Goal: Task Accomplishment & Management: Use online tool/utility

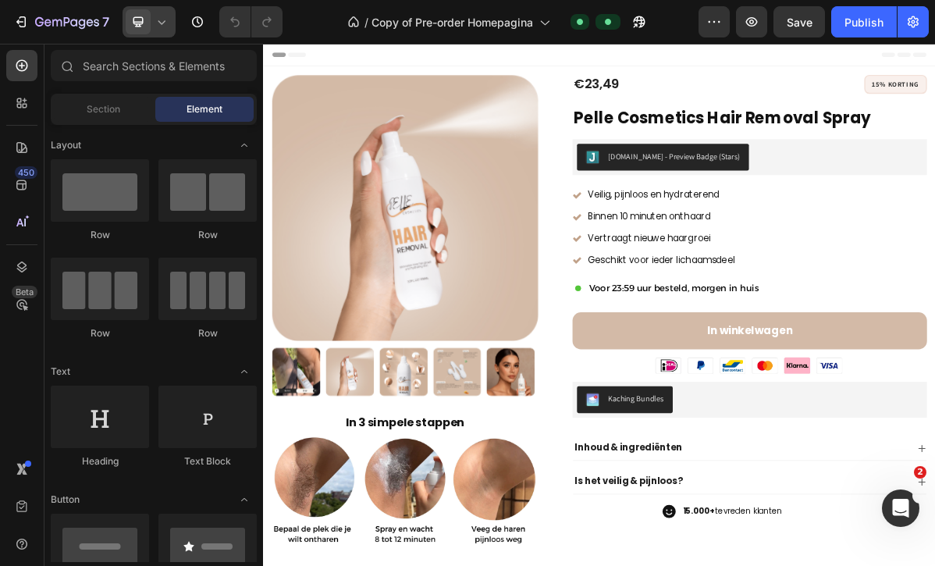
click at [159, 16] on icon at bounding box center [162, 22] width 16 height 16
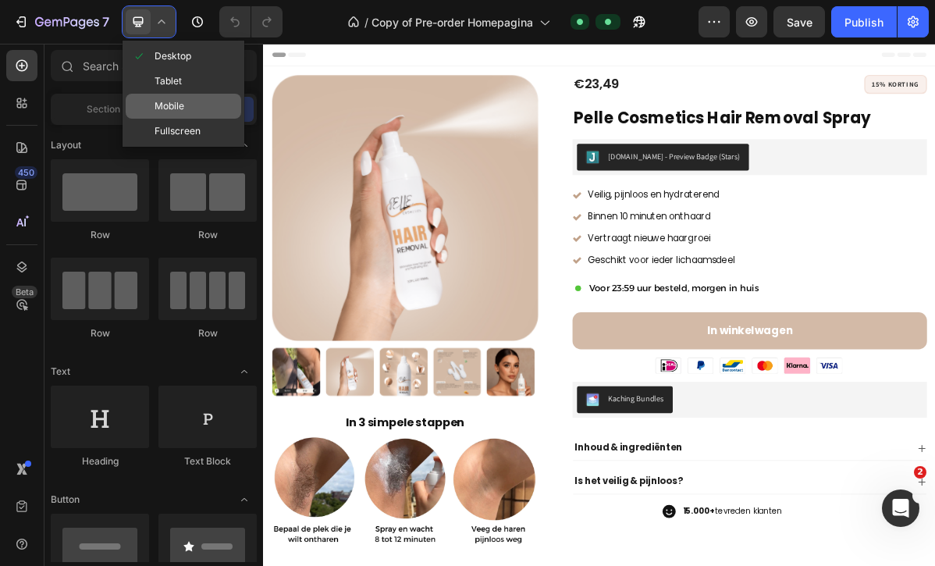
click at [170, 95] on div "Mobile" at bounding box center [184, 106] width 116 height 25
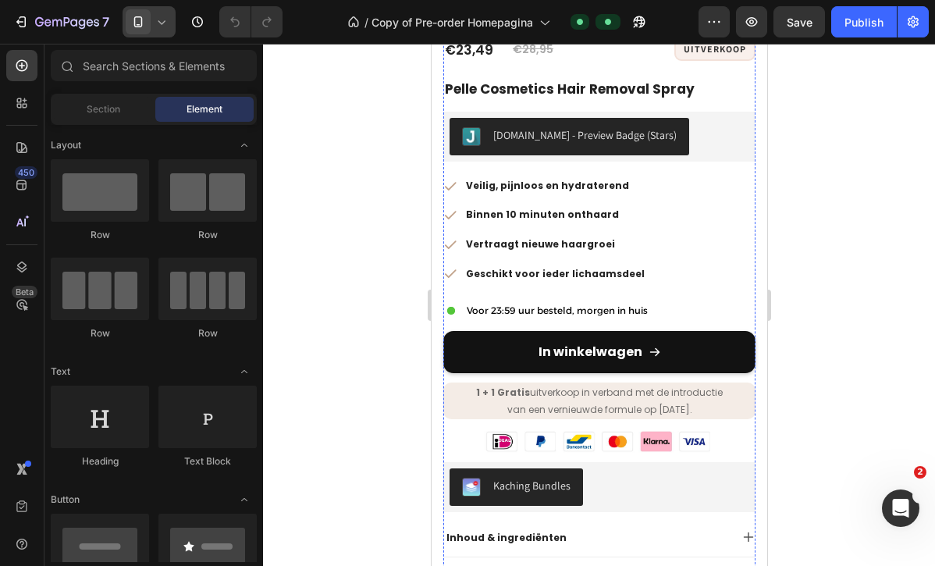
scroll to position [781, 0]
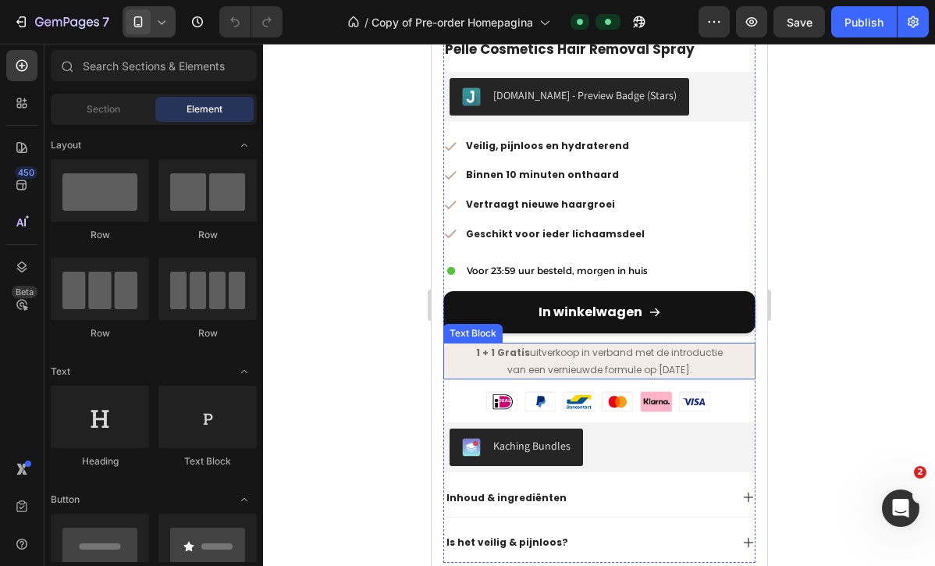
click at [636, 344] on p "1 + 1 Gratis uitverkoop in verband met de introductie" at bounding box center [598, 352] width 309 height 17
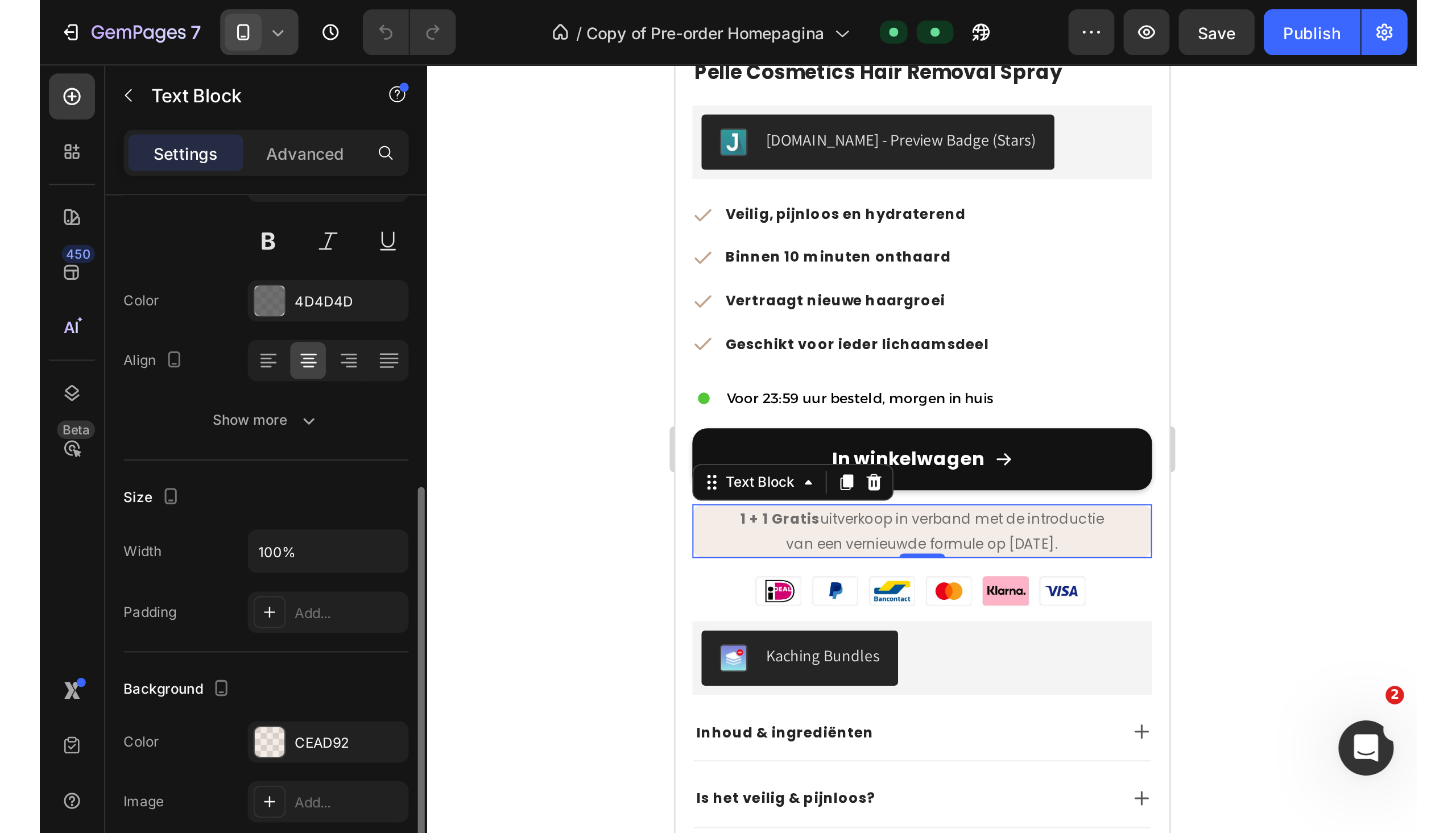
scroll to position [325, 0]
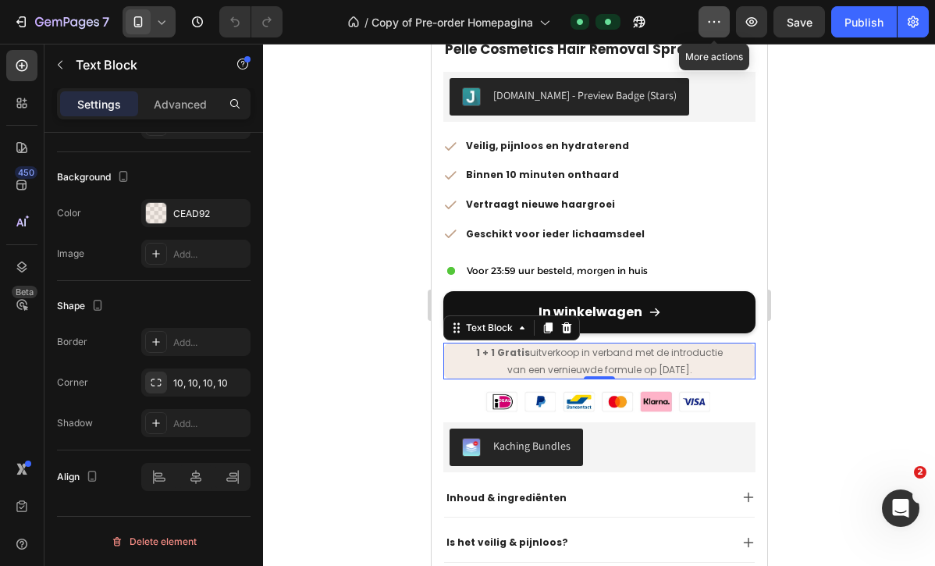
click at [720, 34] on button "button" at bounding box center [714, 21] width 31 height 31
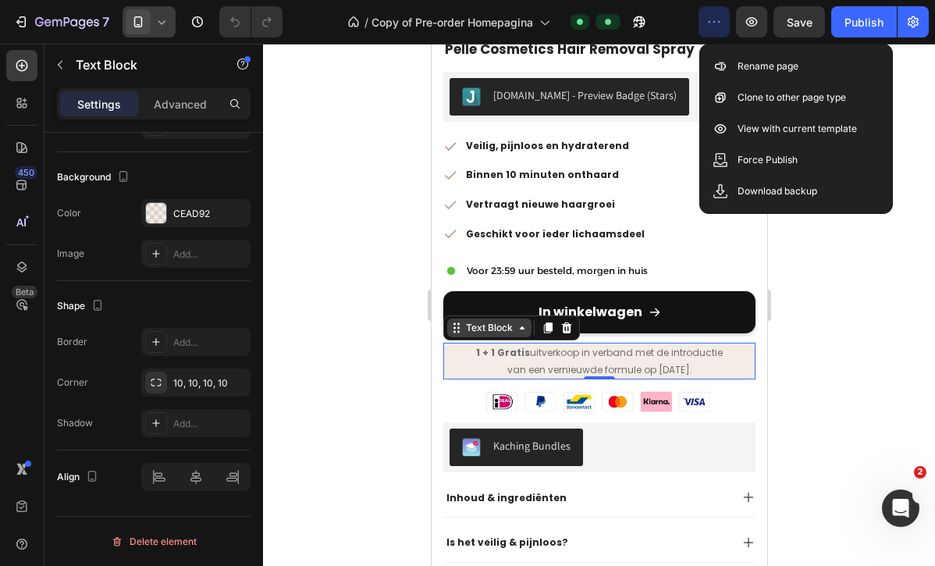
click at [497, 321] on div "Text Block" at bounding box center [488, 328] width 53 height 14
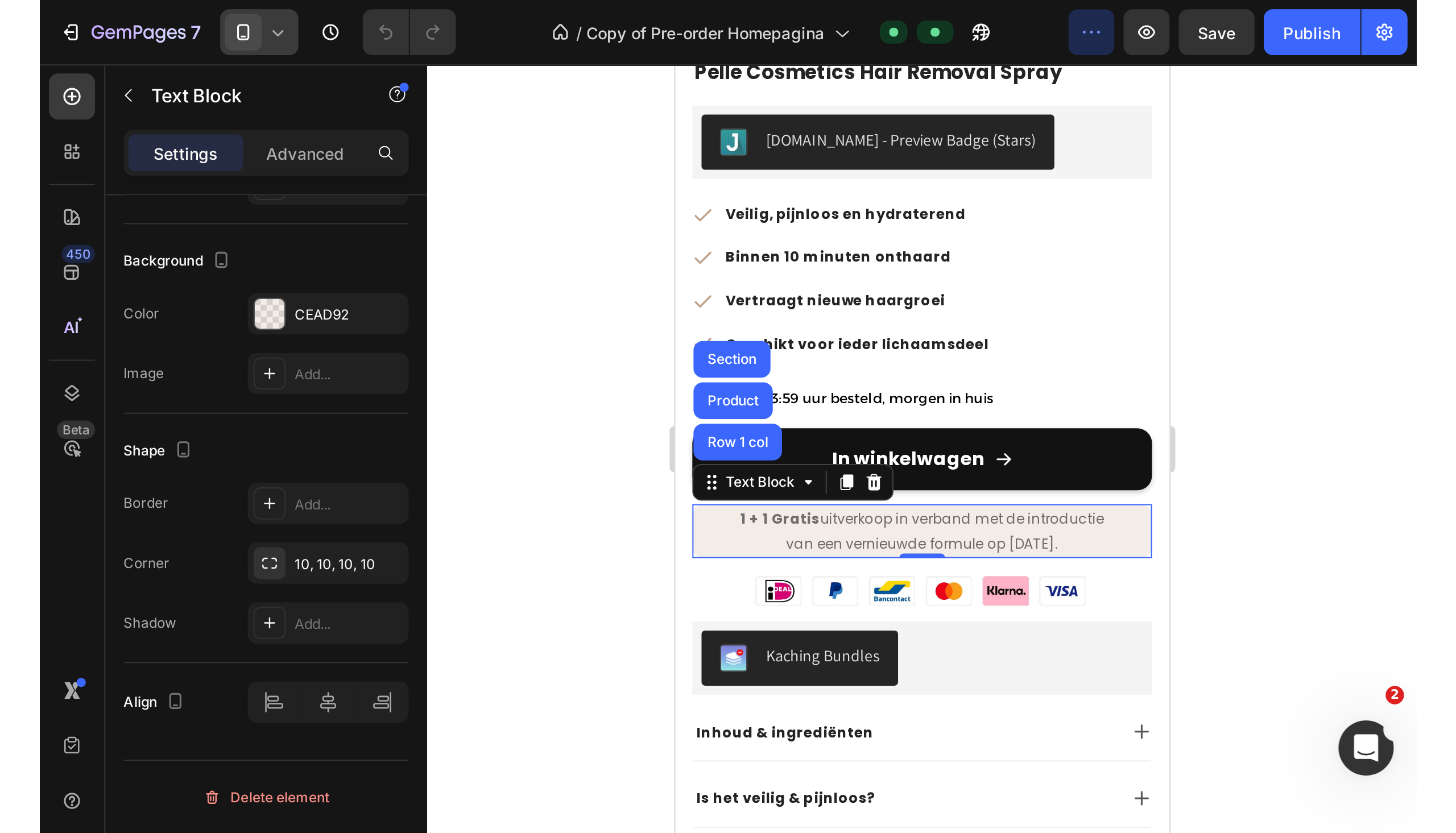
scroll to position [0, 0]
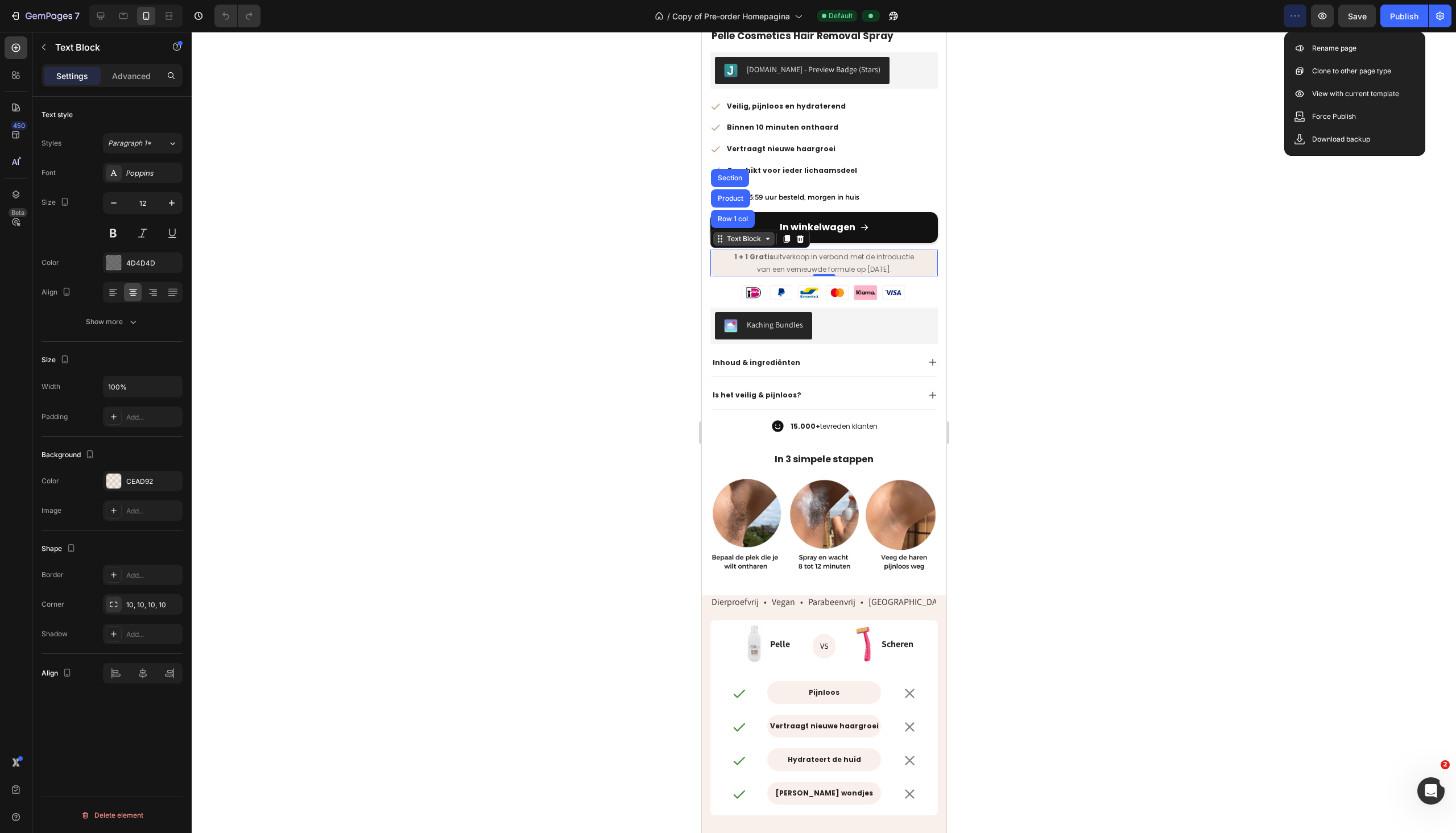
click at [681, 234] on icon at bounding box center [767, 239] width 9 height 9
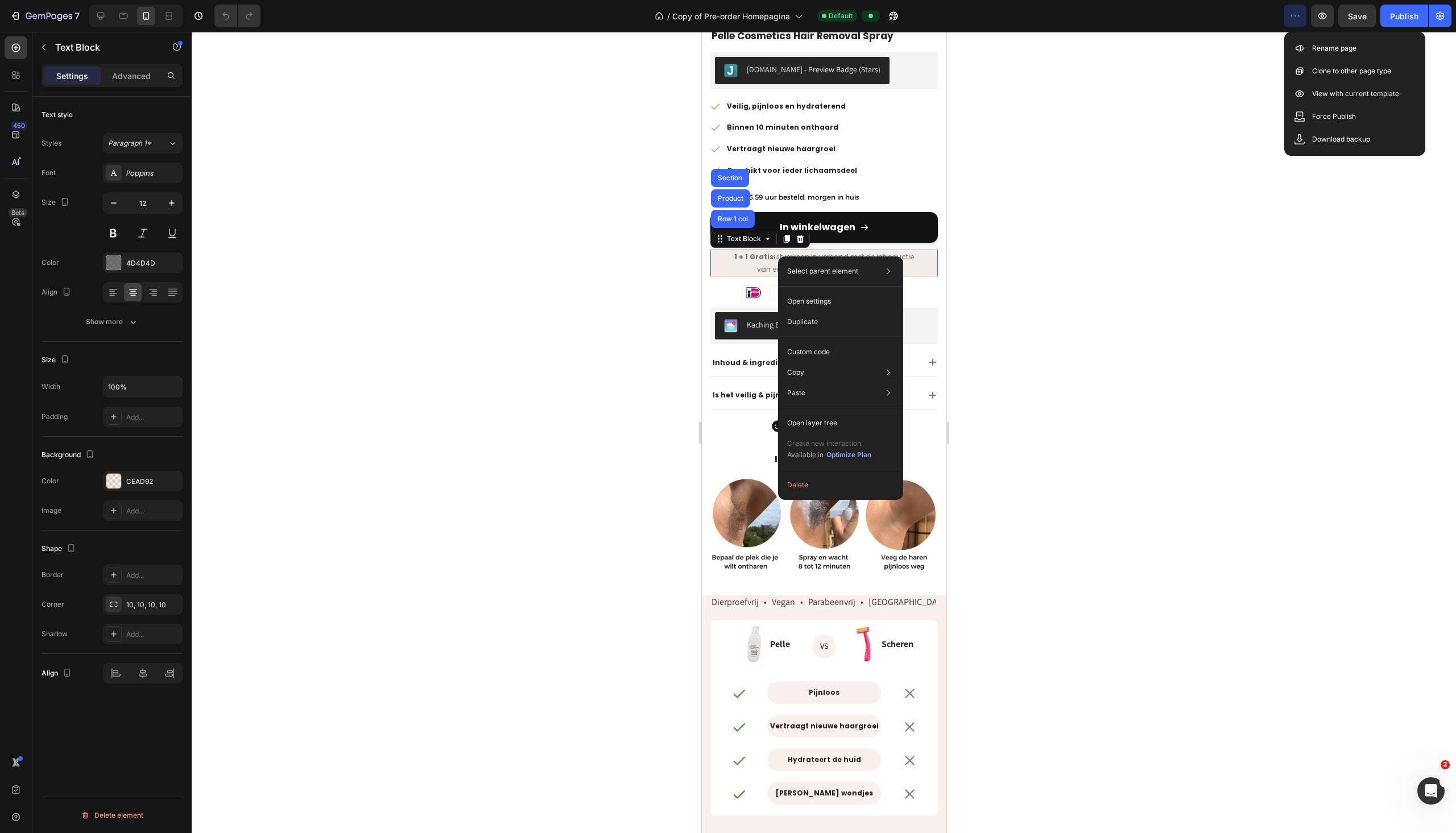
click at [681, 315] on div at bounding box center [824, 433] width 1264 height 801
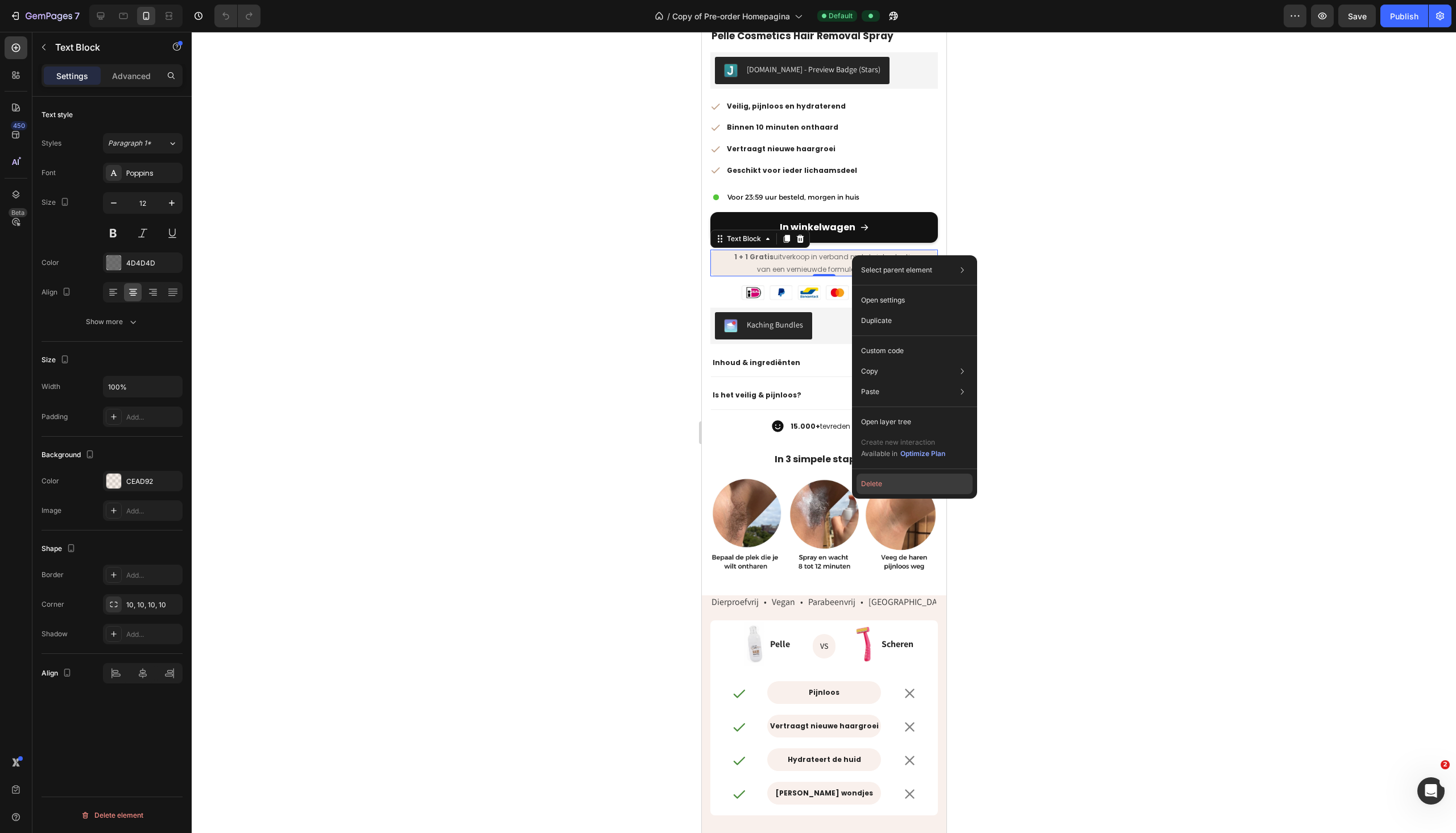
click at [681, 411] on button "Delete" at bounding box center [914, 483] width 116 height 20
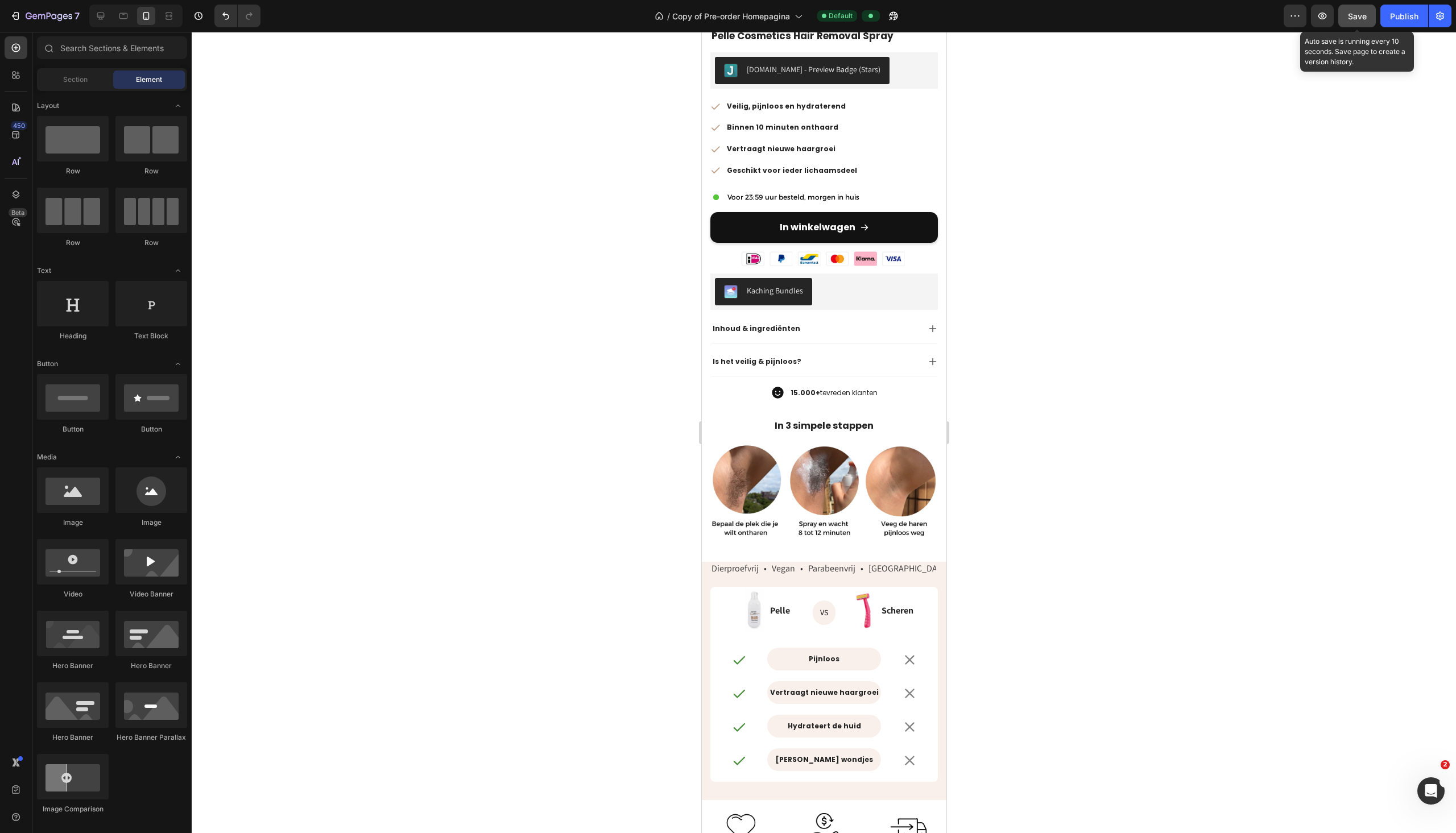
click at [681, 18] on span "Save" at bounding box center [1357, 16] width 19 height 9
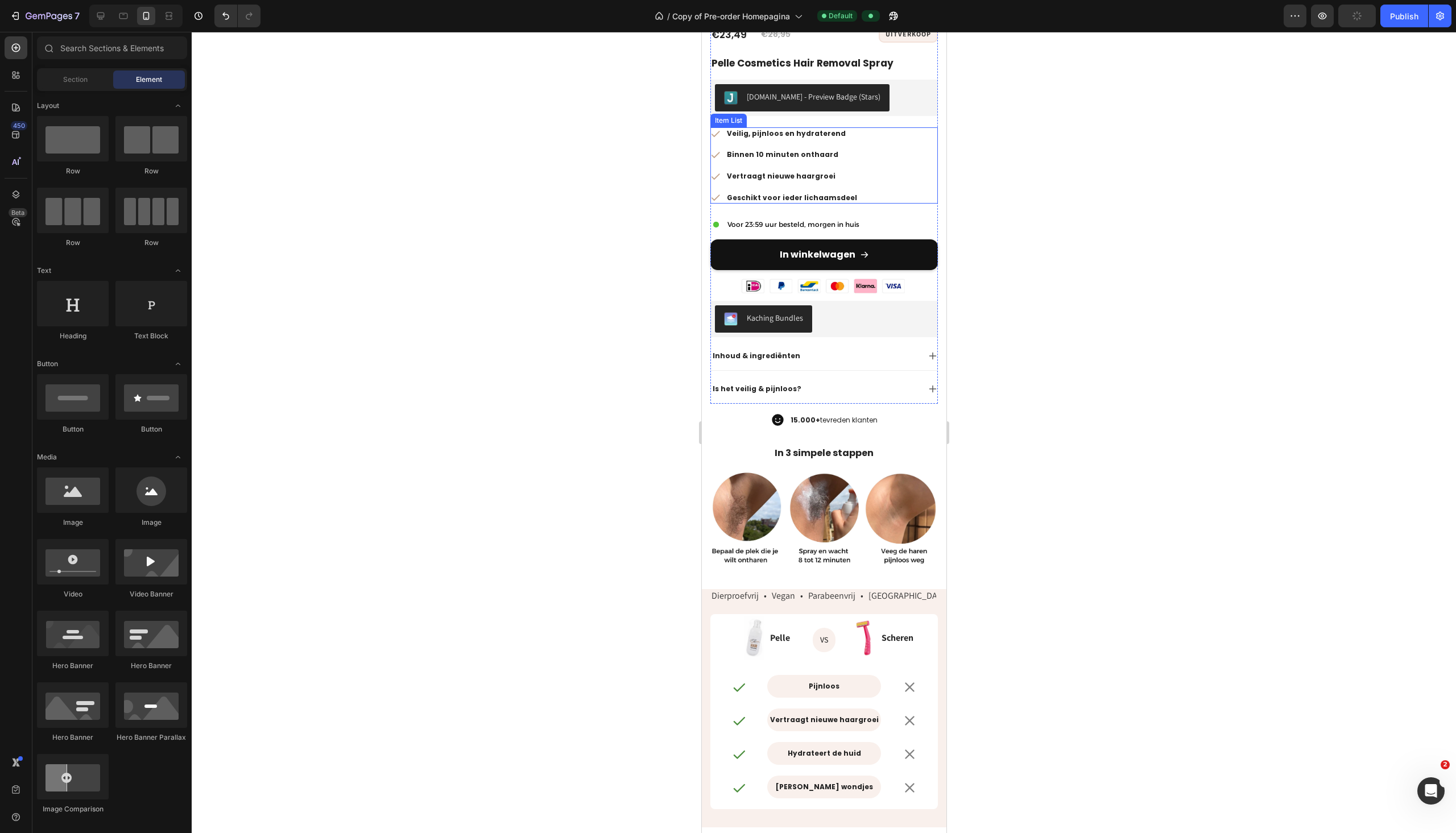
scroll to position [455, 0]
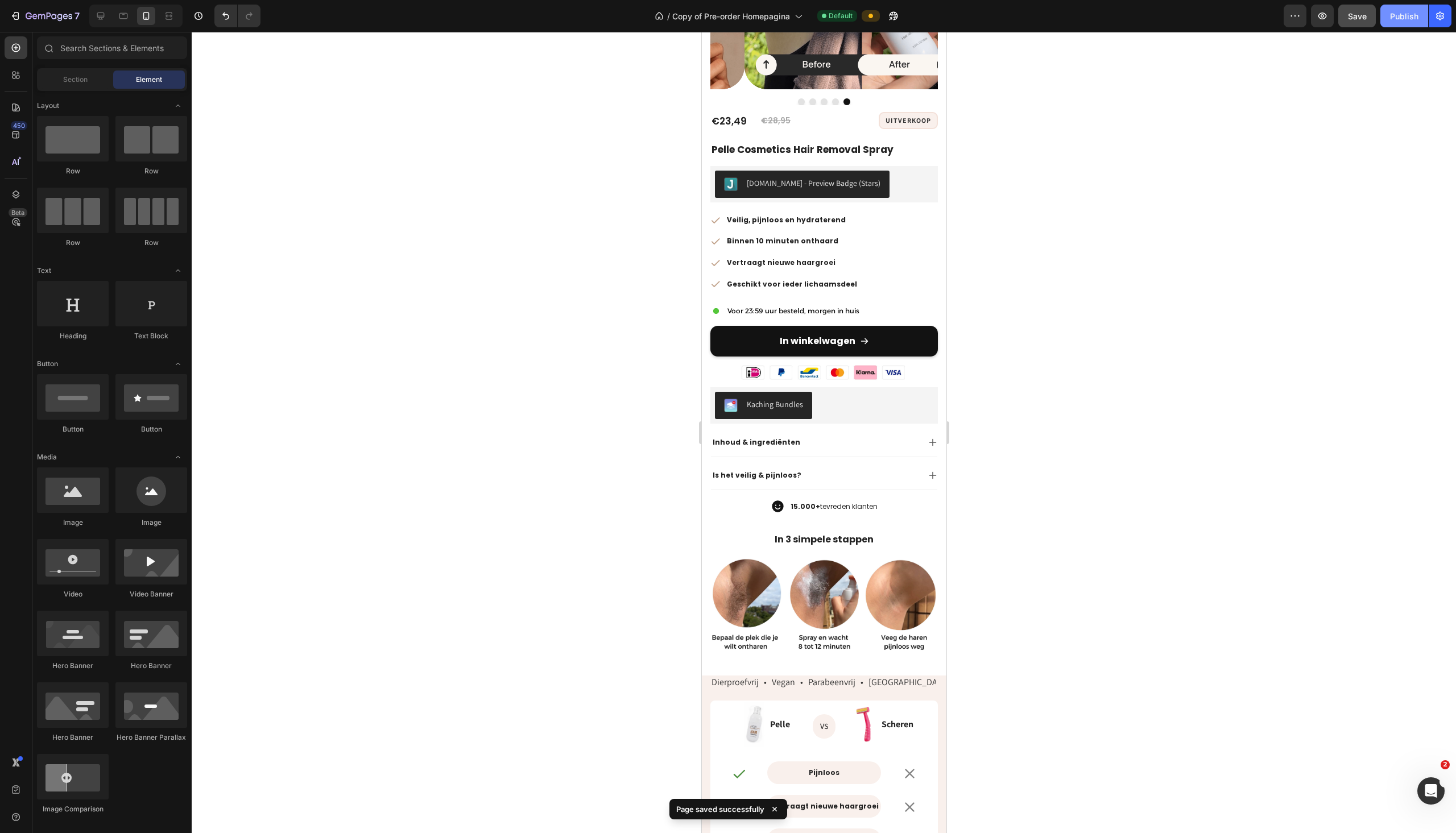
click at [681, 15] on div "Publish" at bounding box center [1404, 16] width 28 height 12
click at [681, 204] on div at bounding box center [824, 433] width 1264 height 801
